Goal: Transaction & Acquisition: Purchase product/service

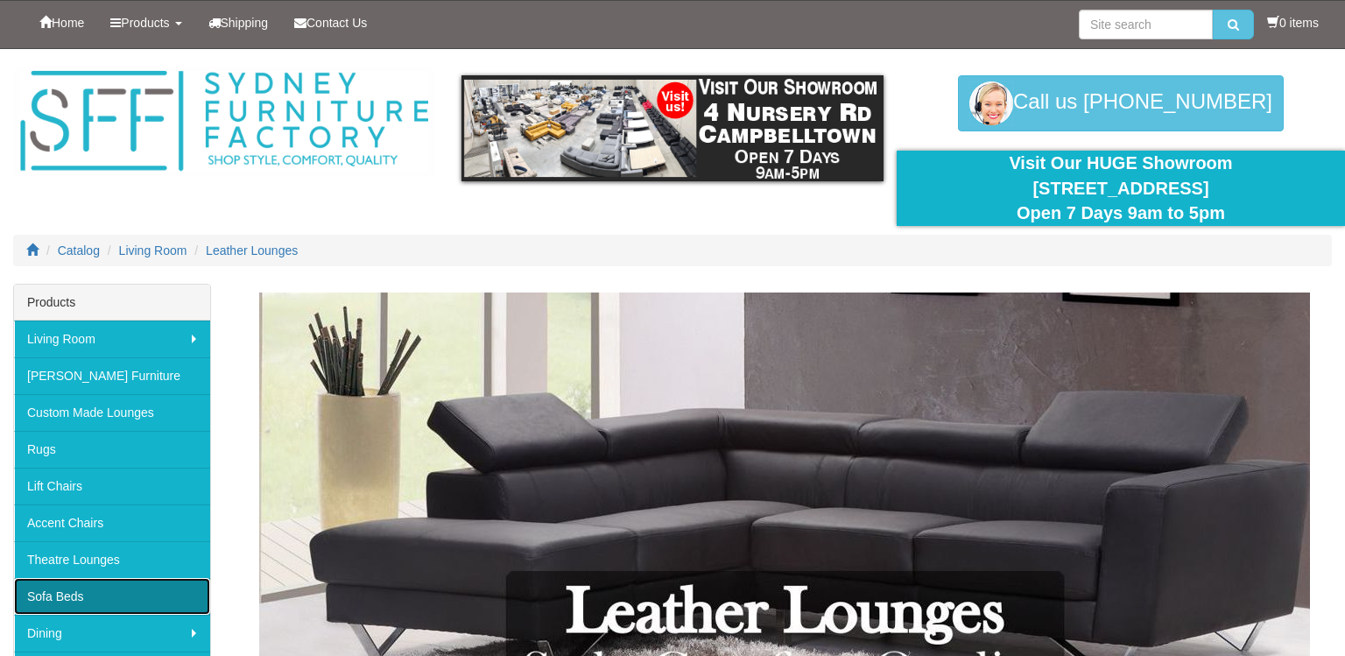
click at [161, 596] on link "Sofa Beds" at bounding box center [112, 596] width 196 height 37
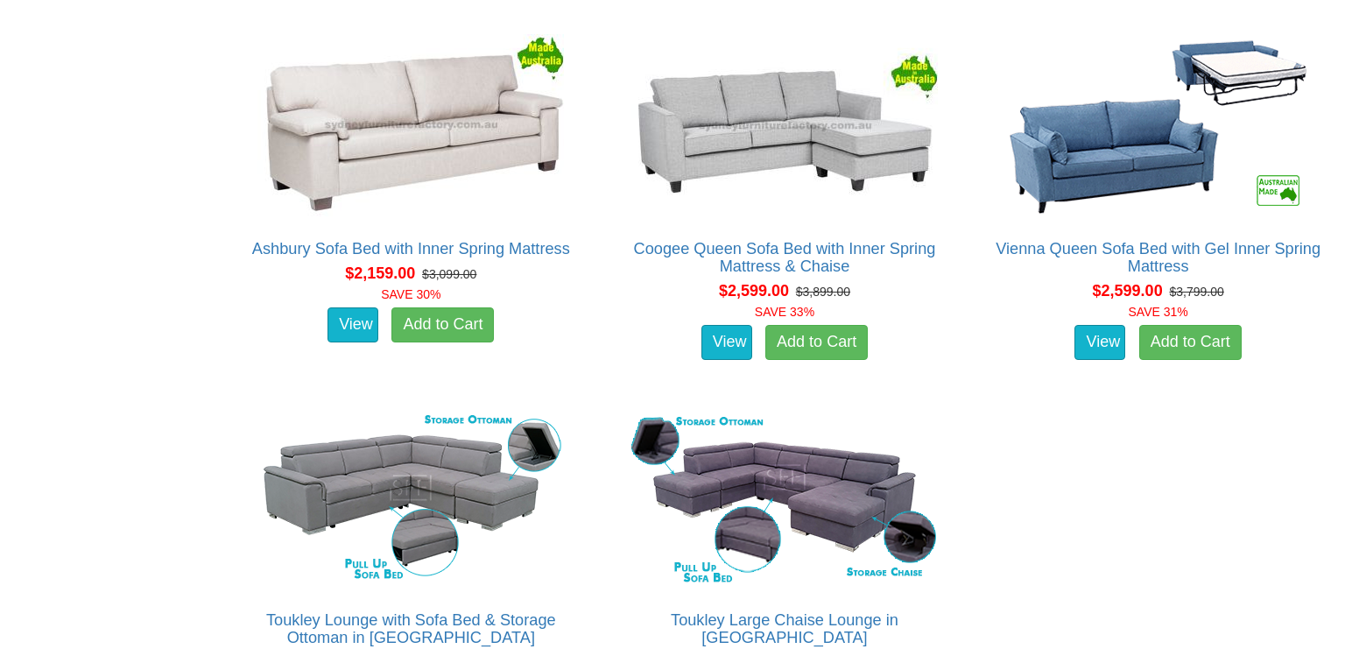
scroll to position [2803, 0]
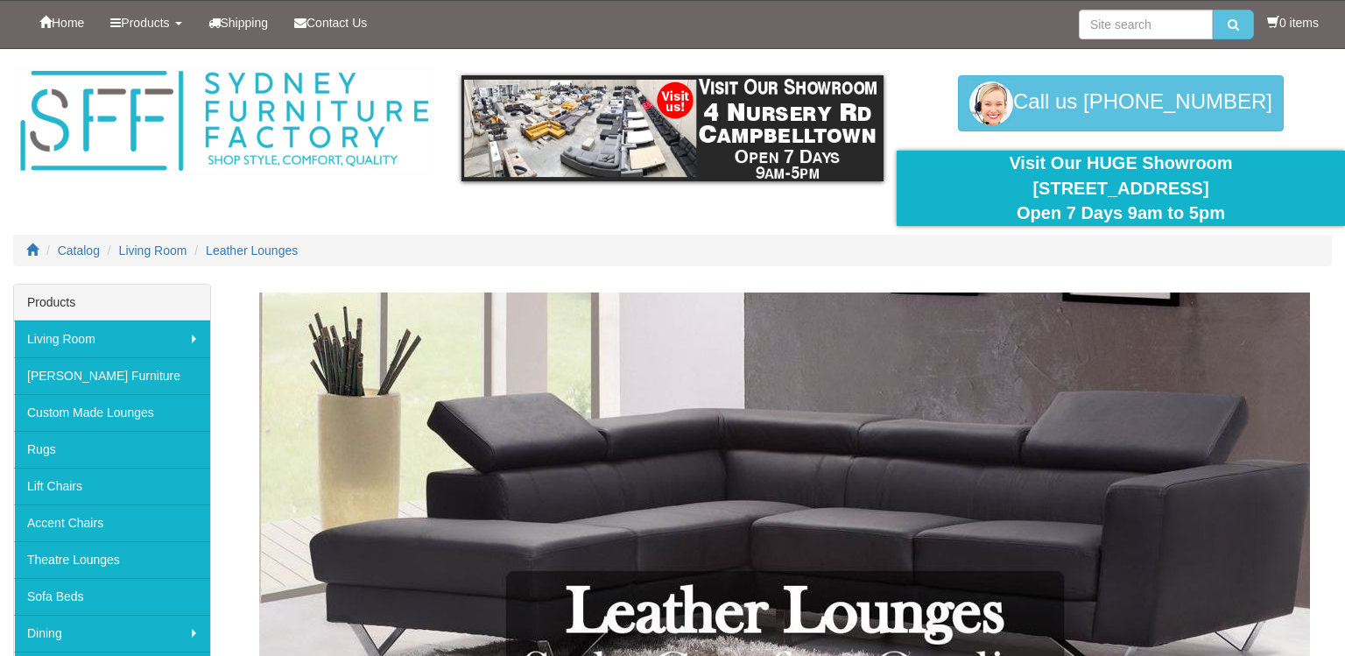
click at [591, 446] on img at bounding box center [784, 511] width 1051 height 438
